Goal: Information Seeking & Learning: Learn about a topic

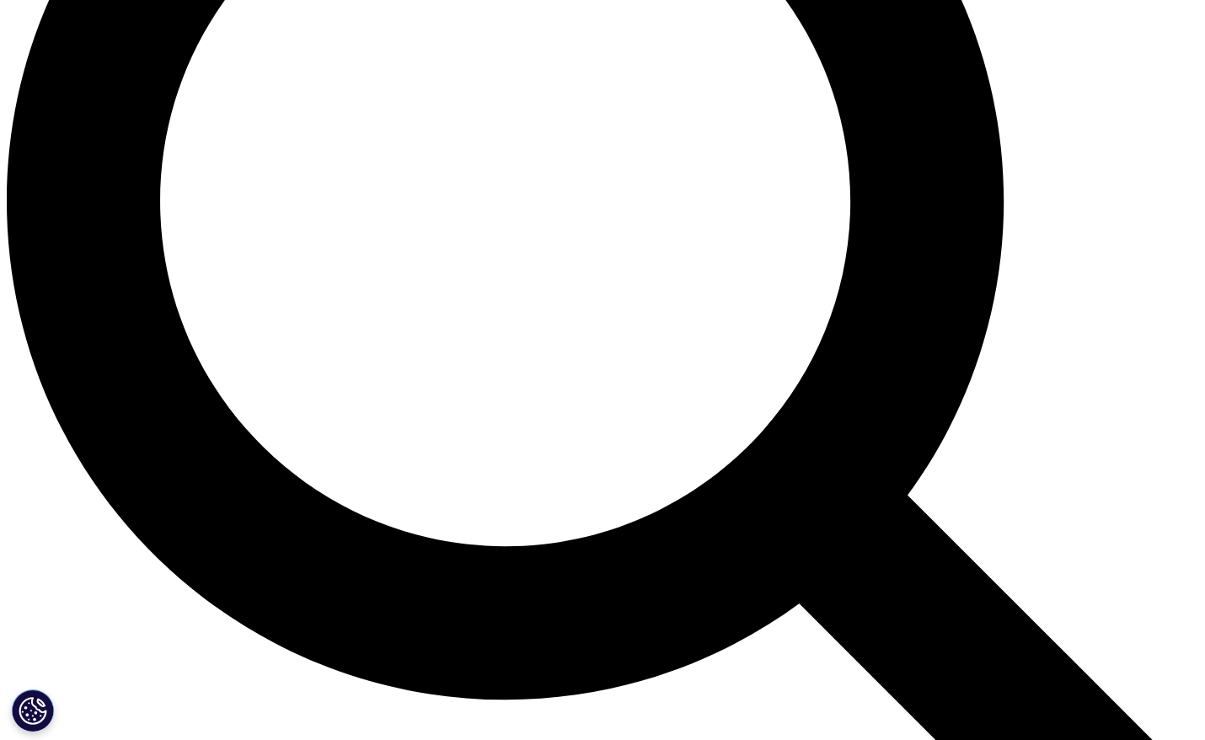
scroll to position [1769, 0]
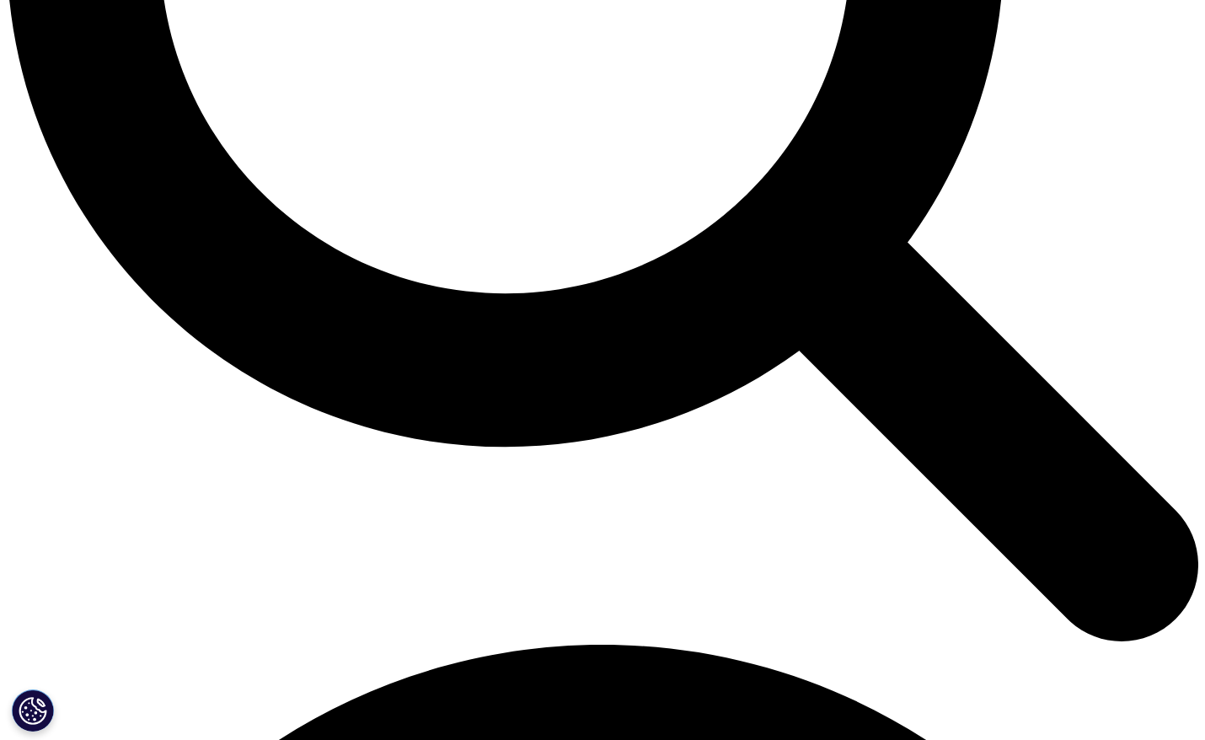
drag, startPoint x: 1136, startPoint y: 408, endPoint x: 1127, endPoint y: 405, distance: 9.6
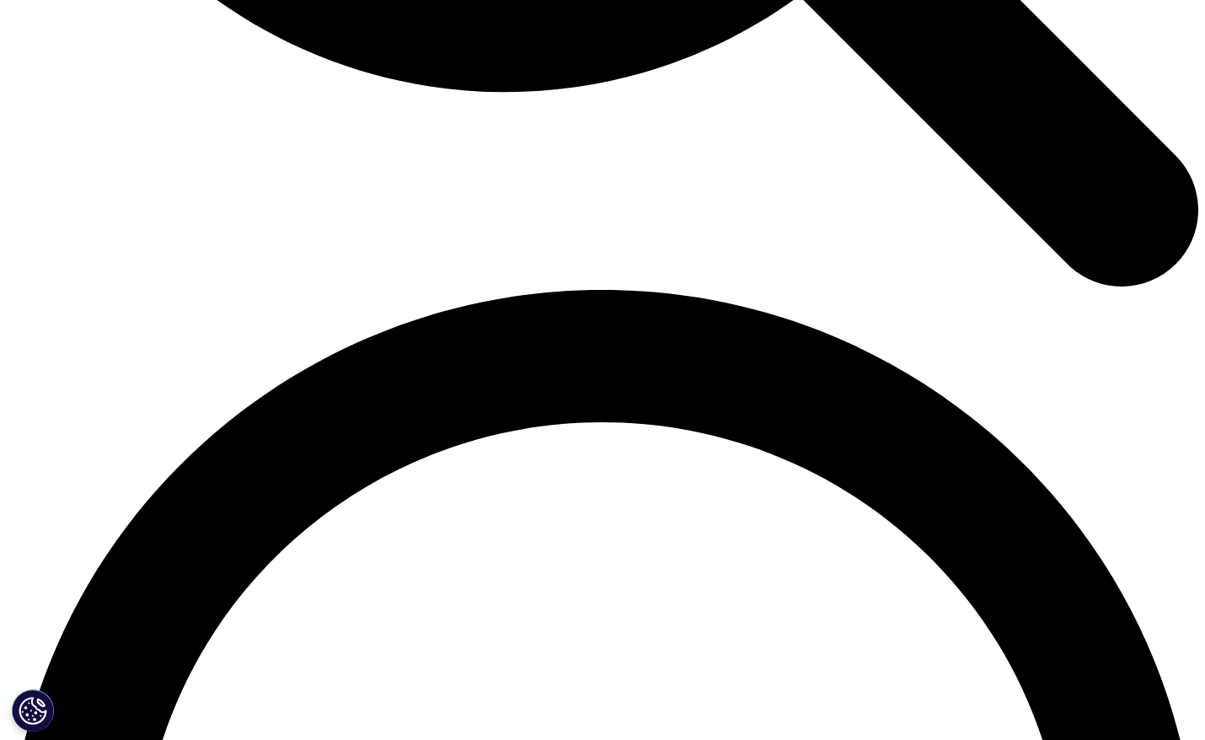
scroll to position [2275, 0]
